Goal: Find contact information: Find contact information

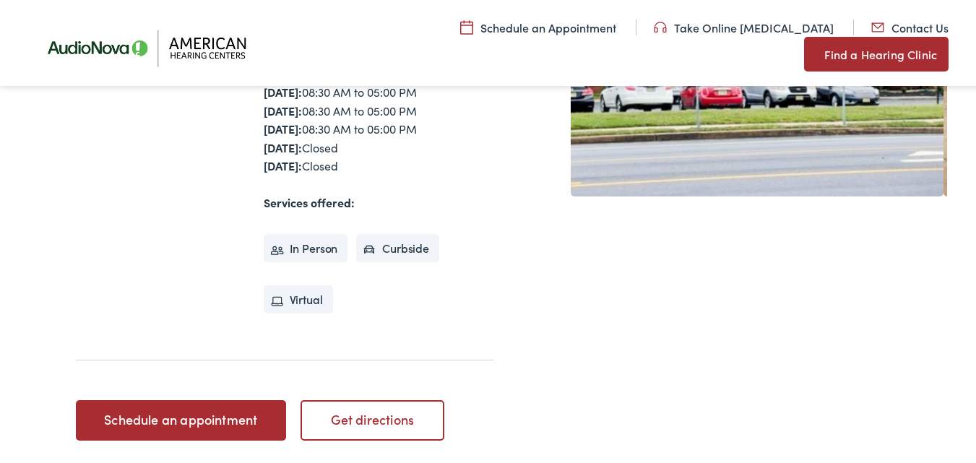
click at [716, 23] on ul "Schedule an Appointment Take Online [MEDICAL_DATA] Contact Us Find a Hearing Cl…" at bounding box center [499, 41] width 932 height 54
click at [871, 31] on link "Contact Us" at bounding box center [909, 25] width 77 height 16
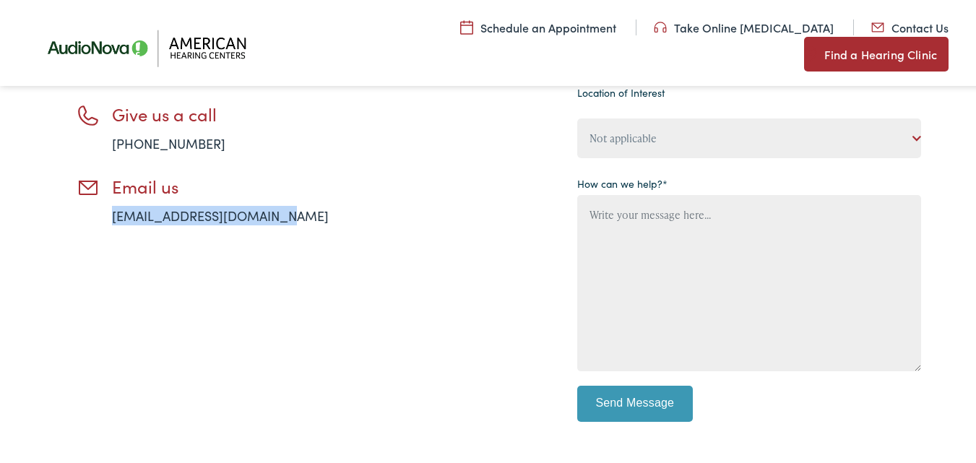
drag, startPoint x: 294, startPoint y: 210, endPoint x: 113, endPoint y: 224, distance: 181.1
click at [108, 220] on li "Email us [EMAIL_ADDRESS][DOMAIN_NAME]" at bounding box center [224, 197] width 296 height 49
copy link "[EMAIL_ADDRESS][DOMAIN_NAME]"
